Goal: Use online tool/utility: Use online tool/utility

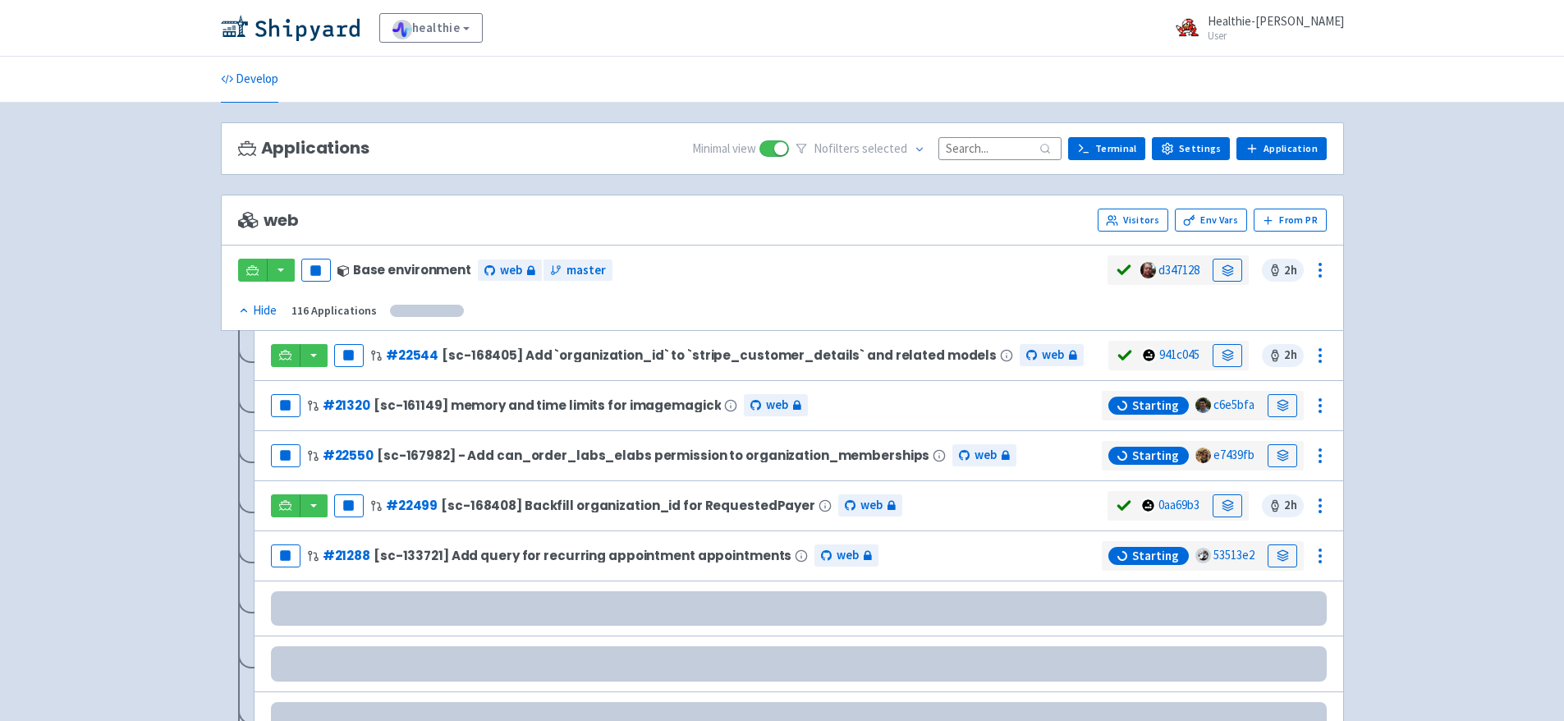
click at [973, 140] on input at bounding box center [999, 148] width 123 height 22
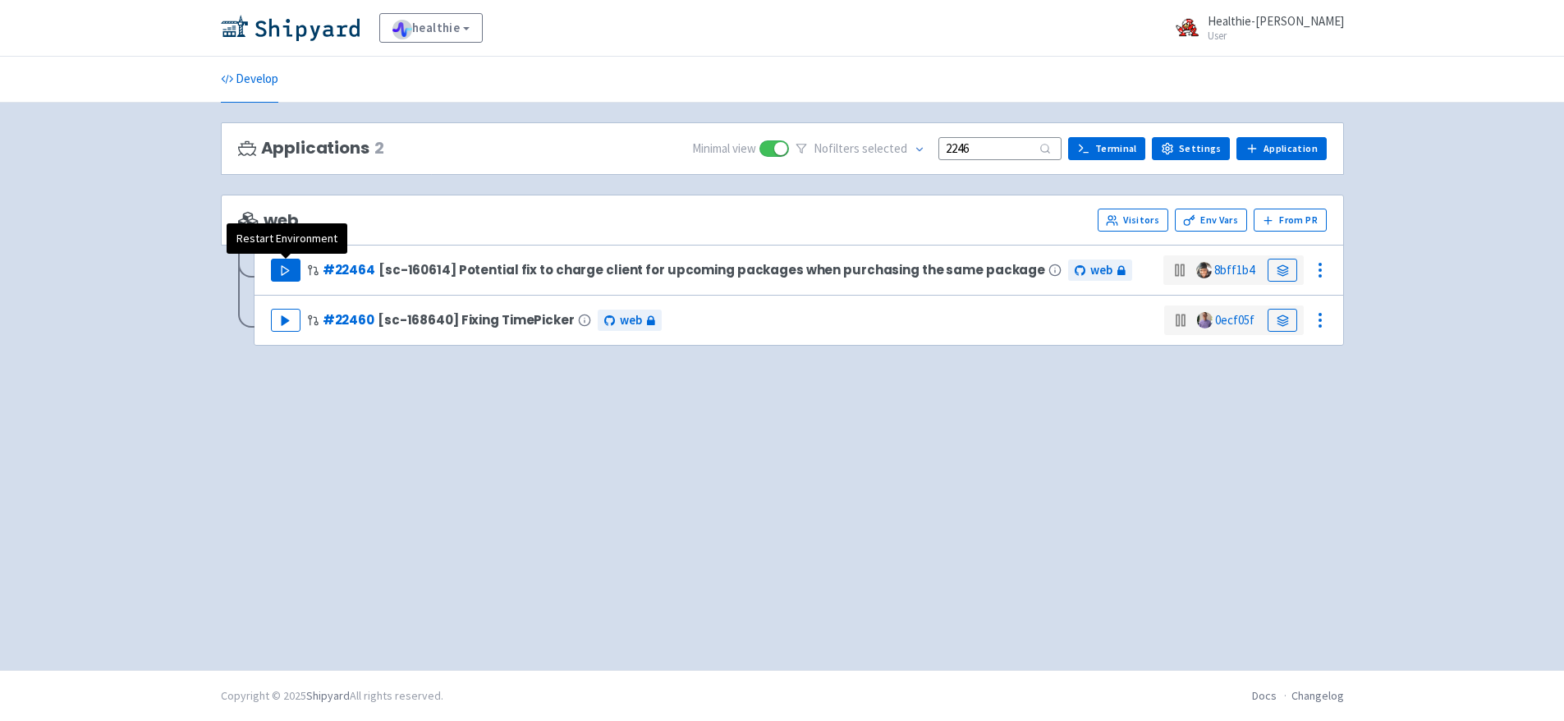
type input "2246"
click at [271, 263] on button "Play" at bounding box center [286, 270] width 30 height 23
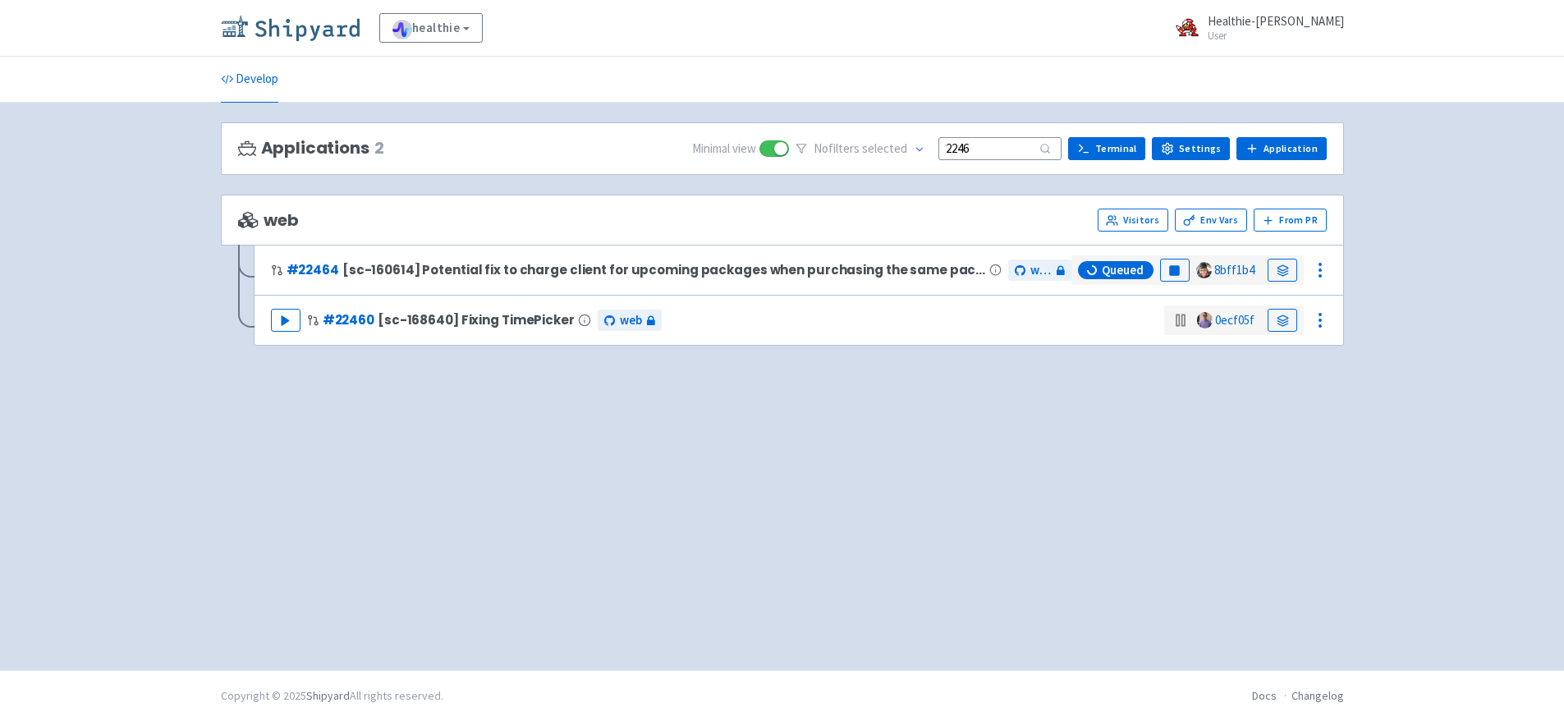
click at [321, 21] on img at bounding box center [290, 28] width 139 height 26
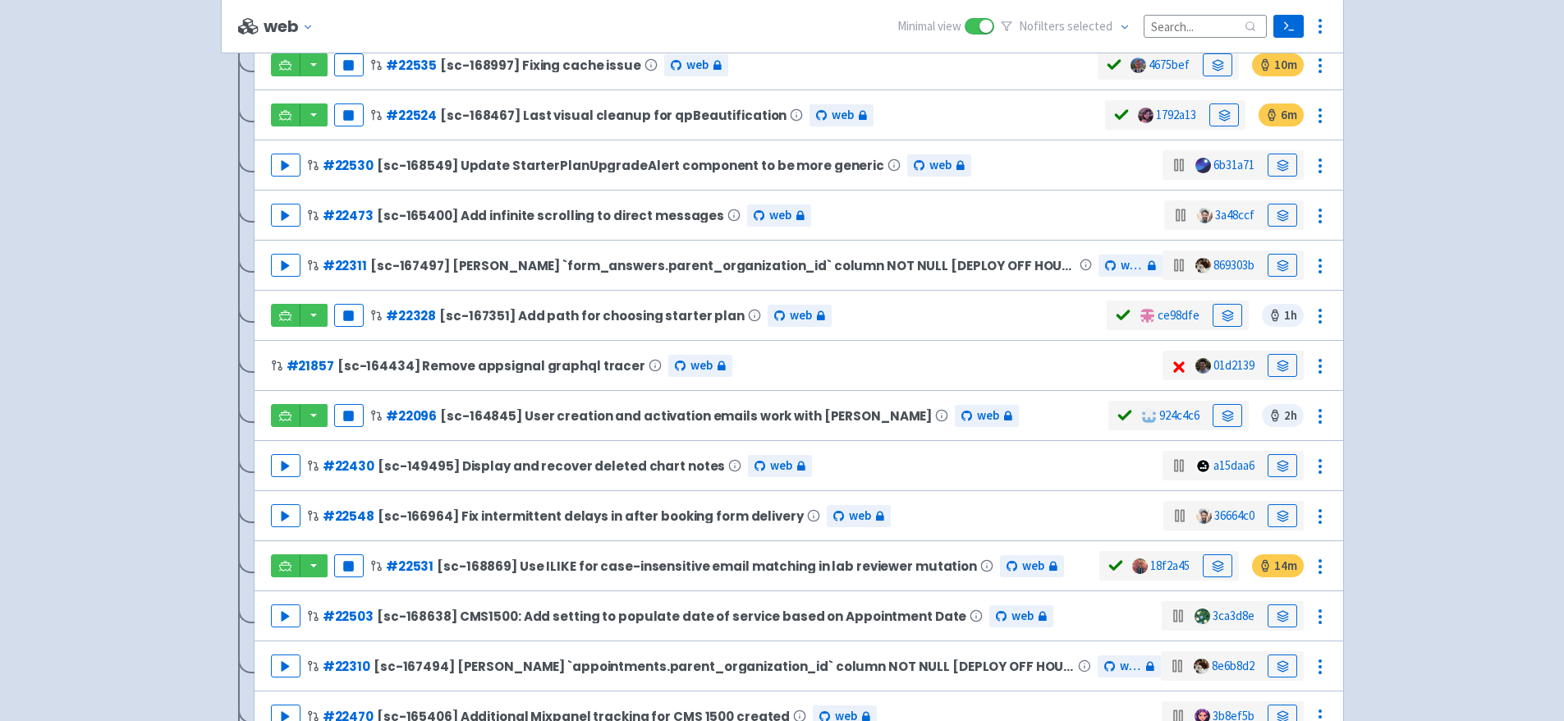
scroll to position [1172, 0]
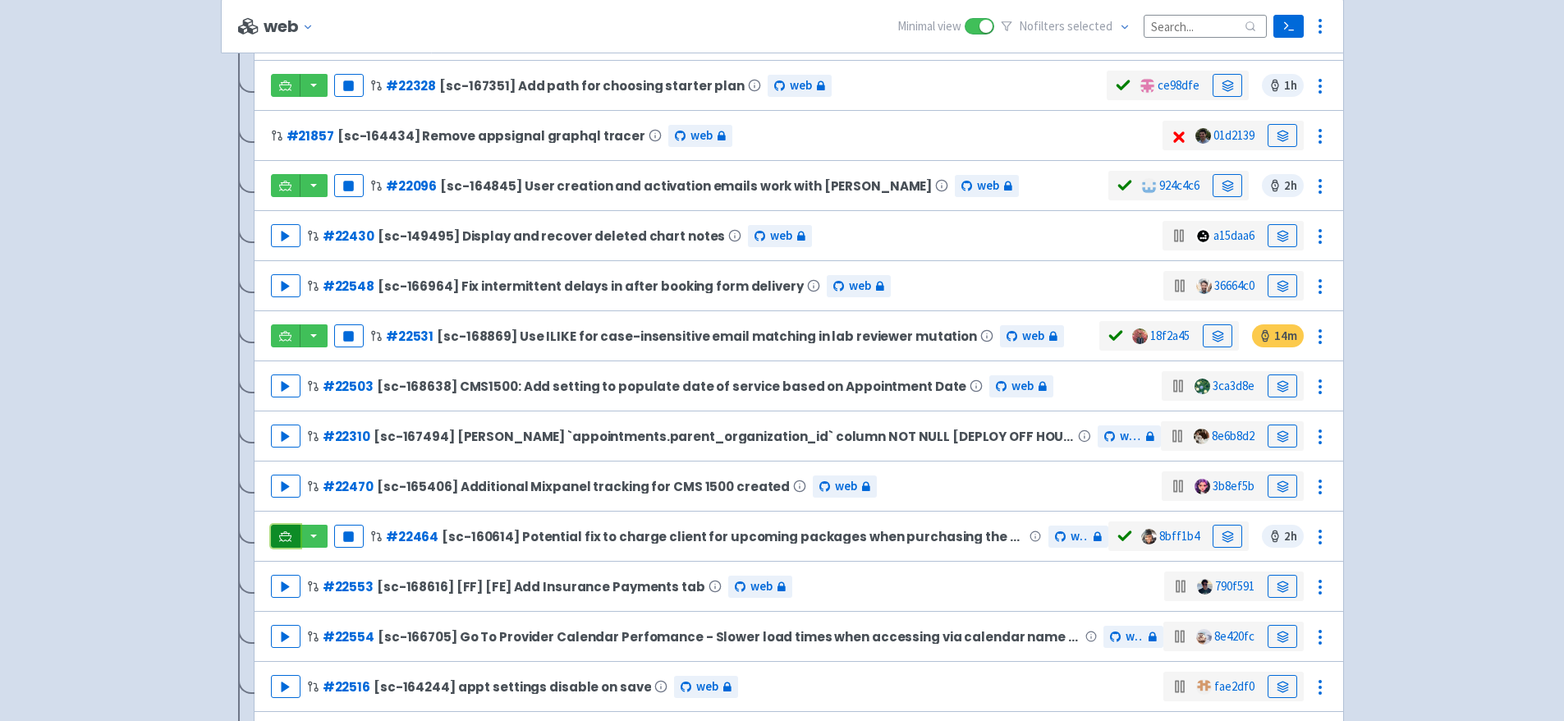
click at [291, 532] on link at bounding box center [286, 535] width 30 height 23
